Goal: Information Seeking & Learning: Learn about a topic

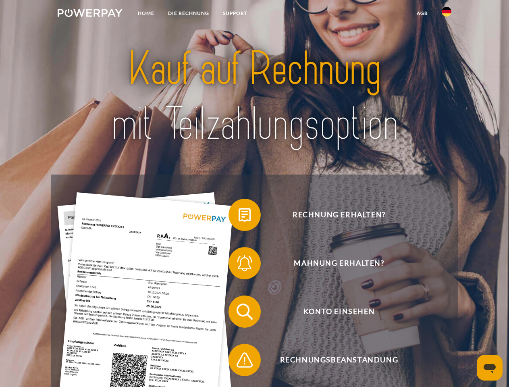
click at [90, 14] on img at bounding box center [90, 13] width 65 height 8
click at [447, 14] on img at bounding box center [447, 12] width 10 height 10
click at [422, 13] on link "agb" at bounding box center [422, 13] width 25 height 15
click at [239, 216] on span at bounding box center [232, 215] width 40 height 40
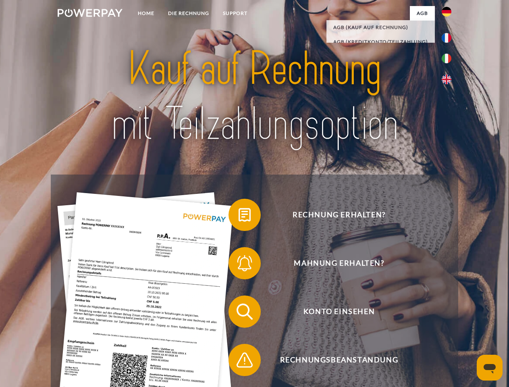
click at [239, 265] on span at bounding box center [232, 263] width 40 height 40
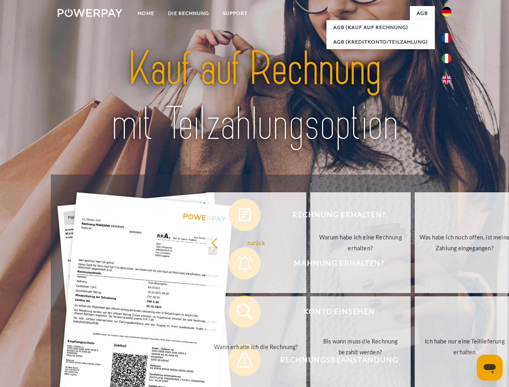
click at [310, 313] on link "Bis wann muss die Rechnung bezahlt werden?" at bounding box center [360, 346] width 100 height 101
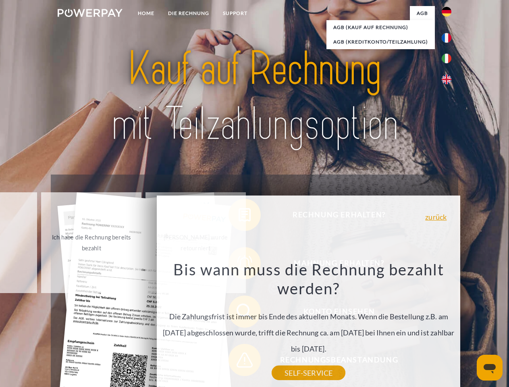
click at [239, 362] on div "Rechnung erhalten? Mahnung erhalten? Konto einsehen" at bounding box center [254, 336] width 407 height 322
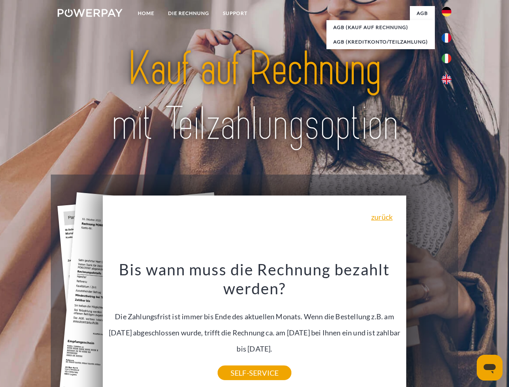
click at [490, 368] on icon "Messaging-Fenster öffnen" at bounding box center [490, 369] width 12 height 10
